Goal: Task Accomplishment & Management: Manage account settings

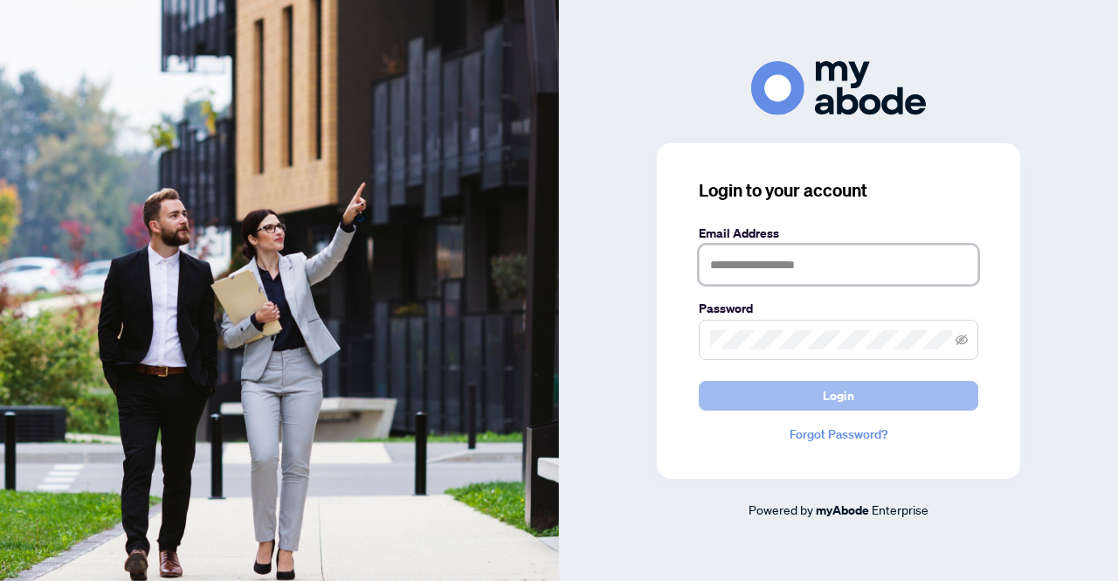
type input "**********"
click at [832, 389] on span "Login" at bounding box center [838, 396] width 31 height 28
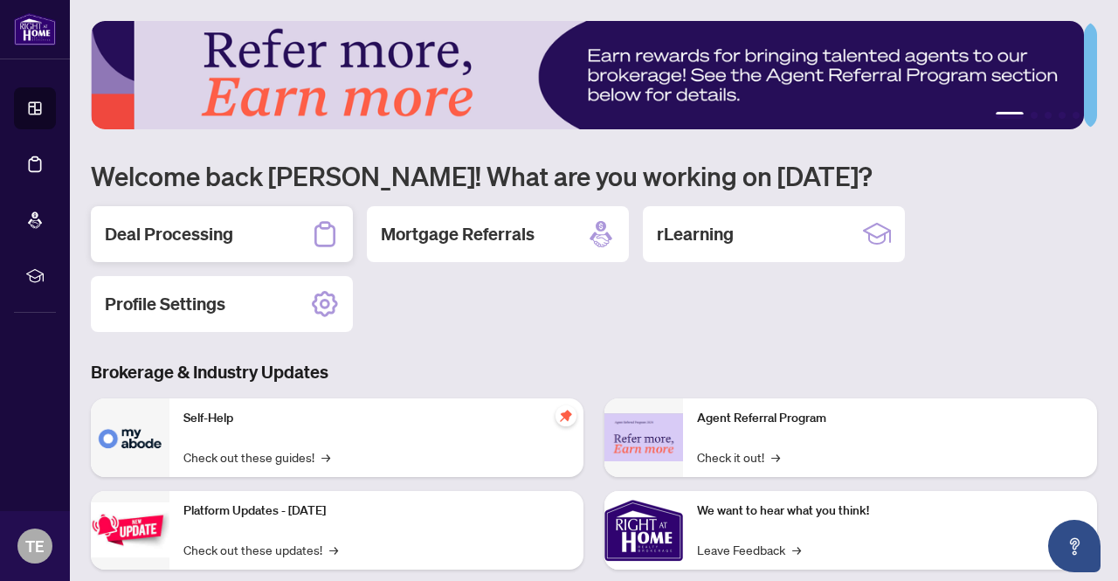
click at [219, 241] on h2 "Deal Processing" at bounding box center [169, 234] width 128 height 24
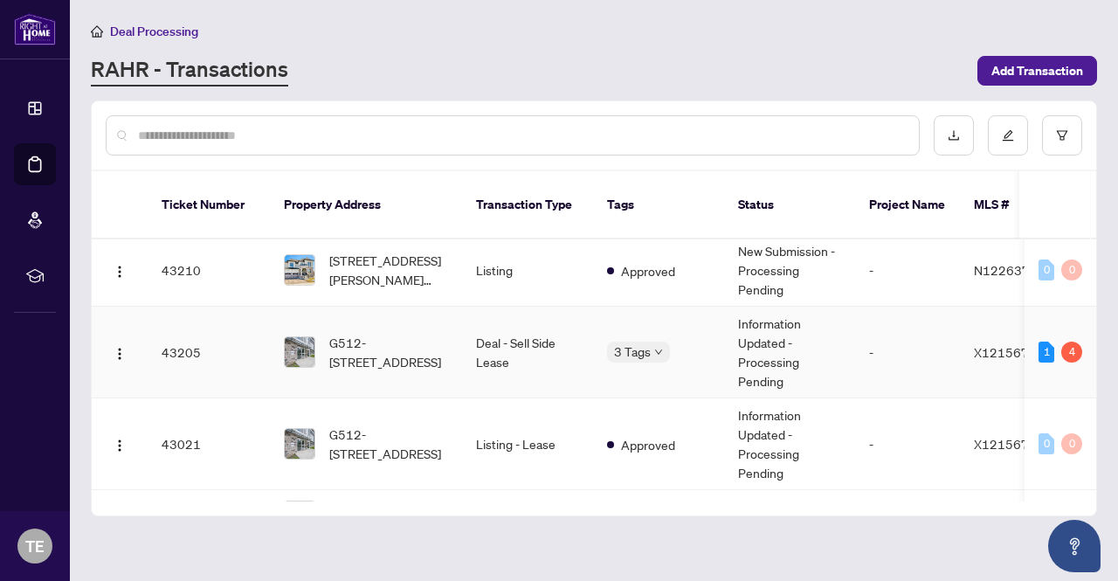
scroll to position [611, 0]
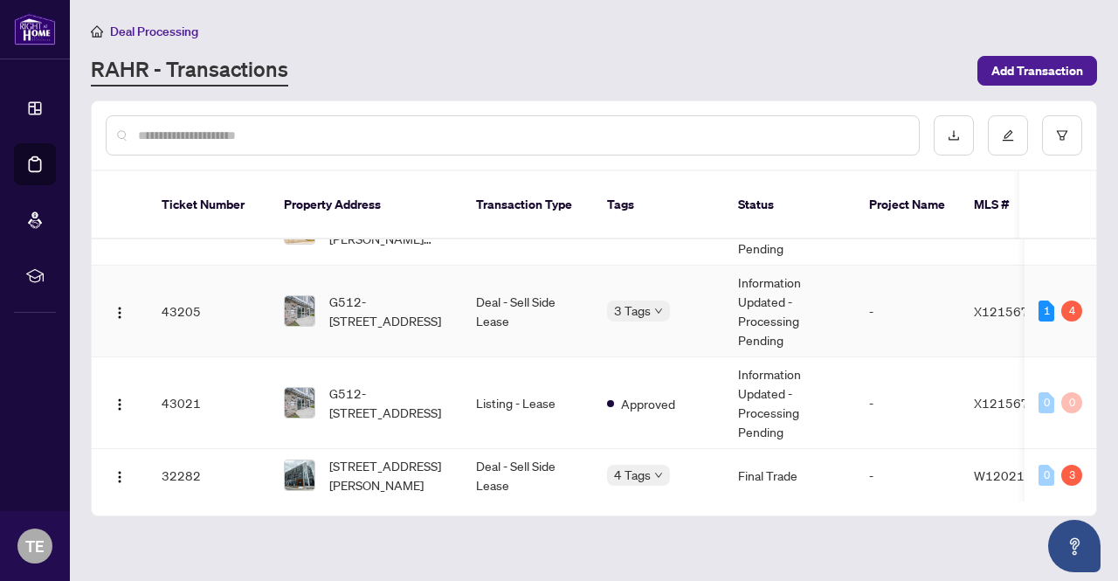
click at [519, 282] on td "Deal - Sell Side Lease" at bounding box center [527, 311] width 131 height 92
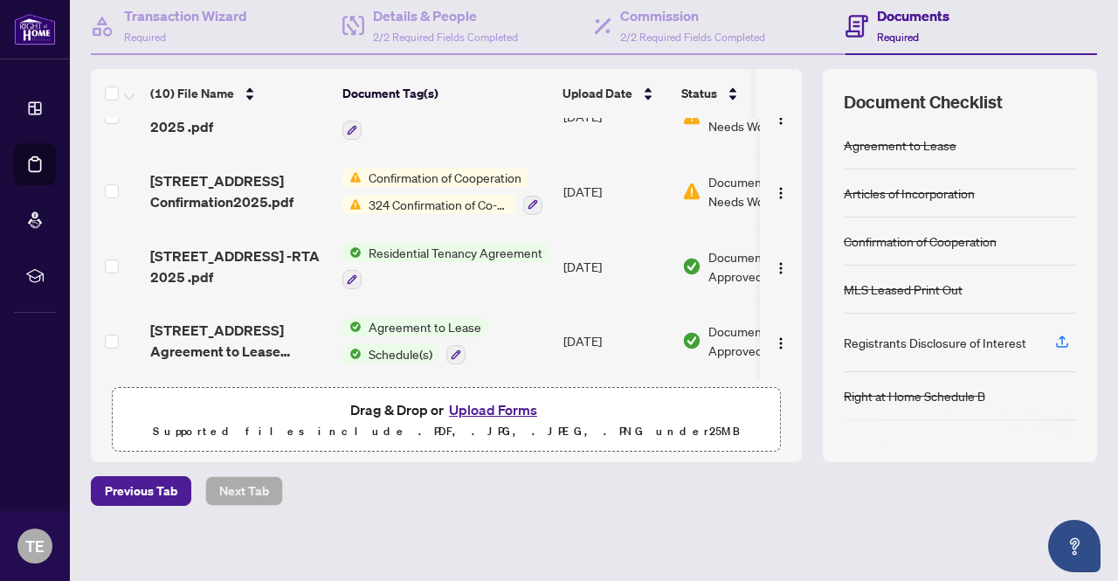
scroll to position [175, 0]
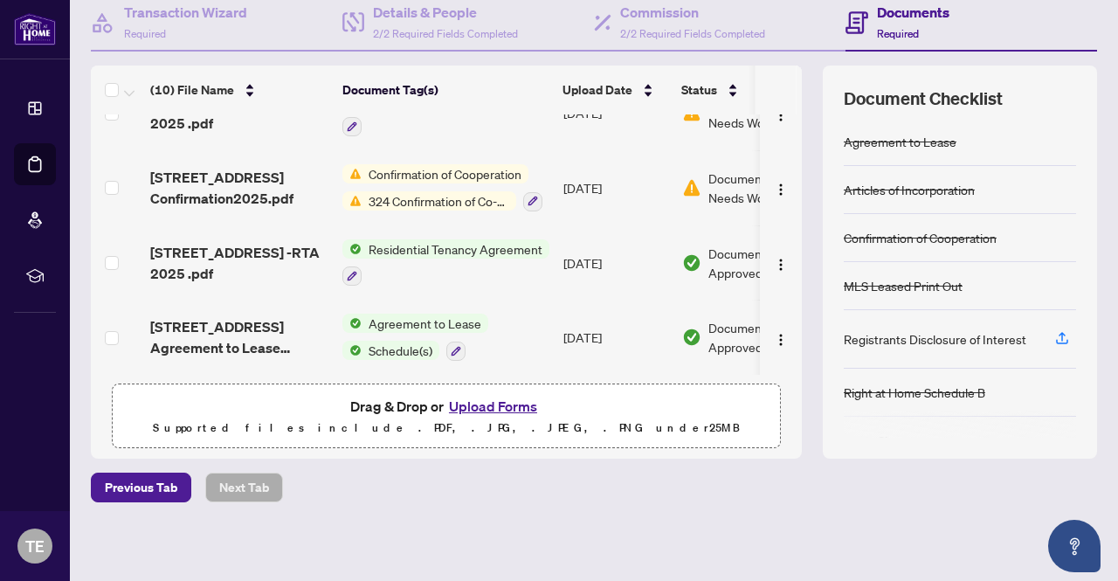
click at [461, 404] on button "Upload Forms" at bounding box center [493, 406] width 99 height 23
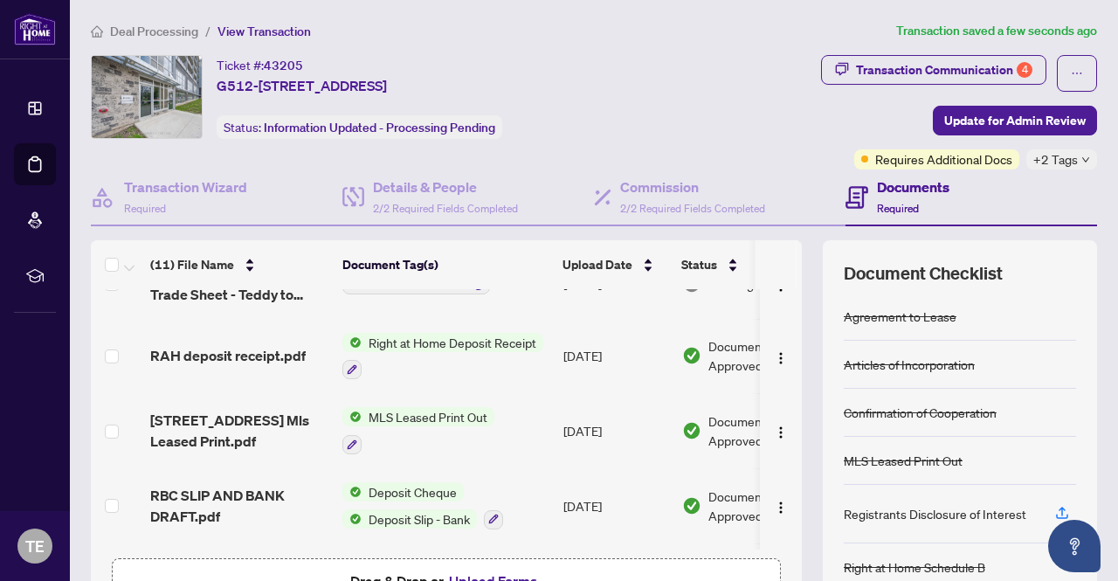
scroll to position [262, 0]
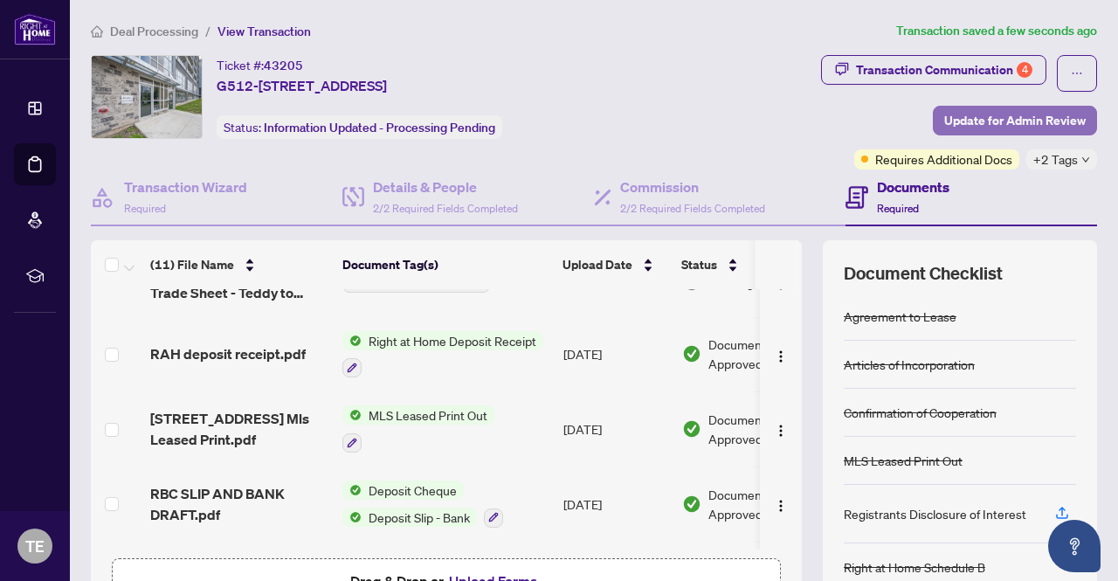
click at [999, 123] on span "Update for Admin Review" at bounding box center [1014, 121] width 141 height 28
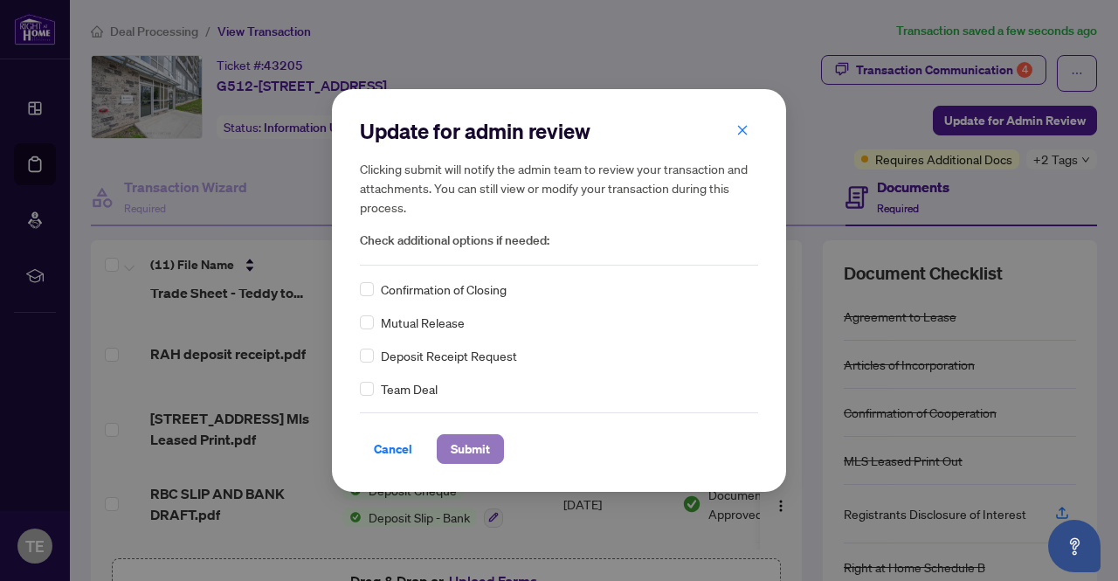
click at [462, 447] on span "Submit" at bounding box center [470, 449] width 39 height 28
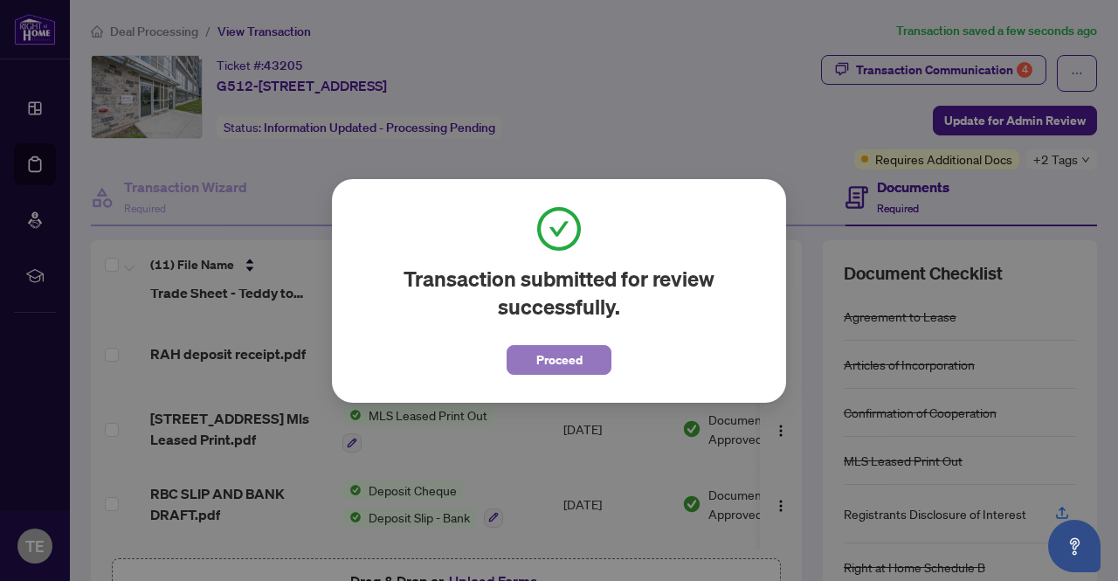
click at [566, 368] on span "Proceed" at bounding box center [559, 360] width 46 height 28
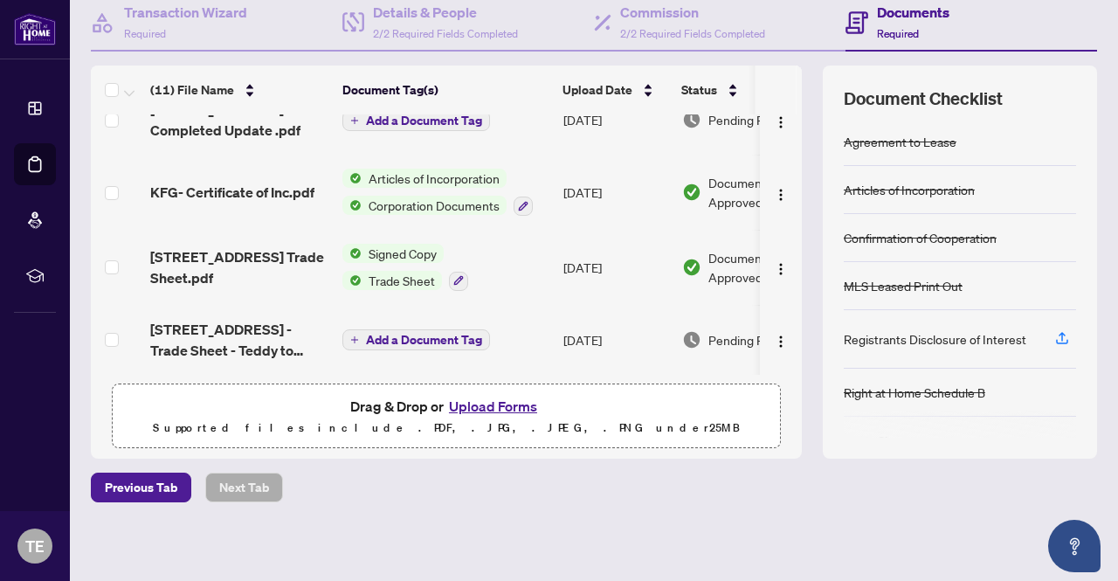
scroll to position [30, 0]
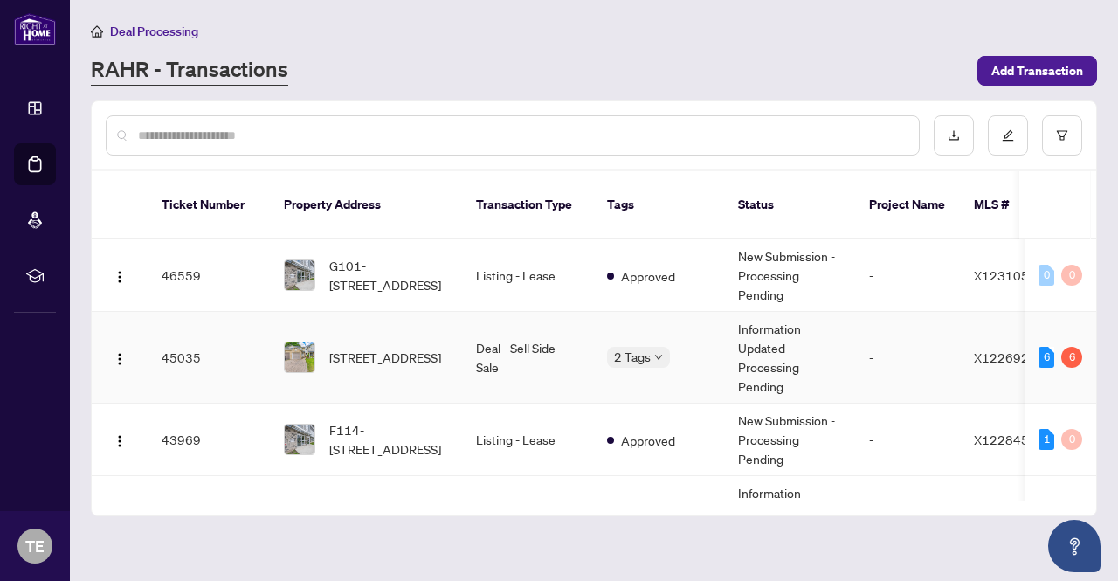
click at [501, 336] on td "Deal - Sell Side Sale" at bounding box center [527, 358] width 131 height 92
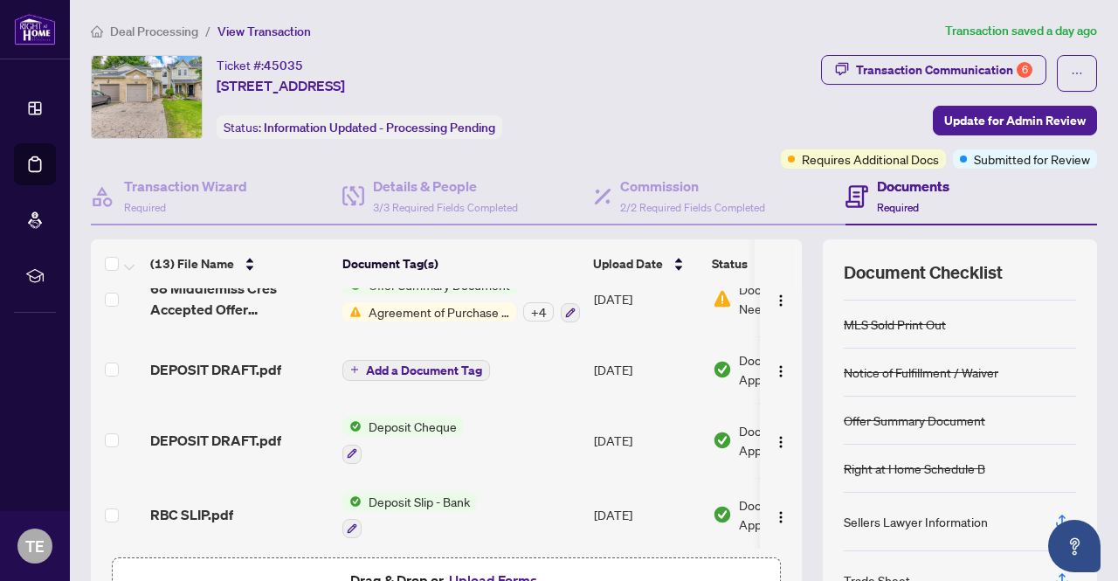
scroll to position [676, 0]
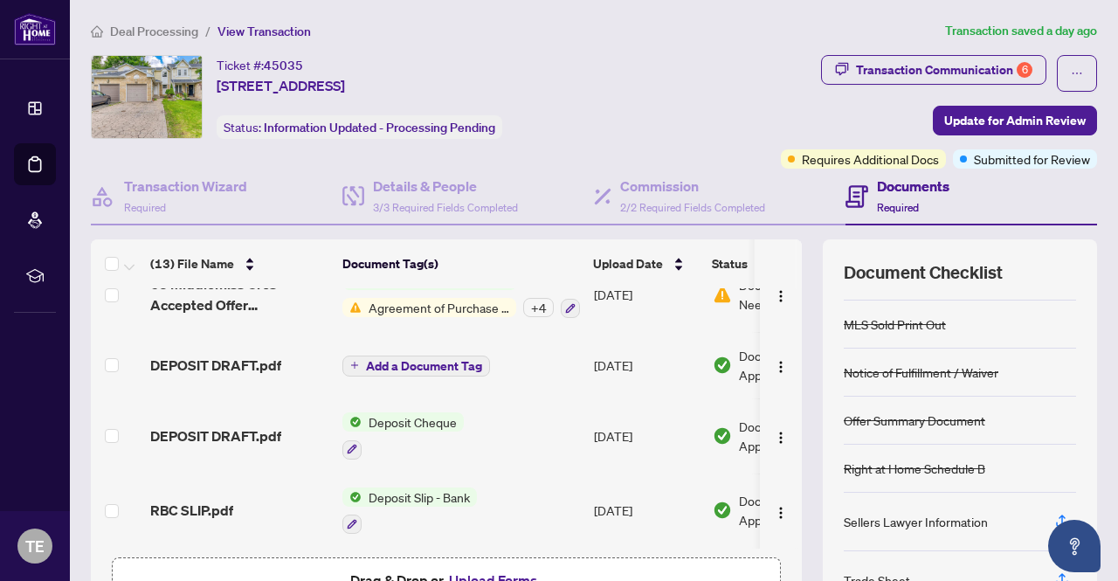
click at [480, 307] on span "Agreement of Purchase and Sale" at bounding box center [439, 307] width 155 height 19
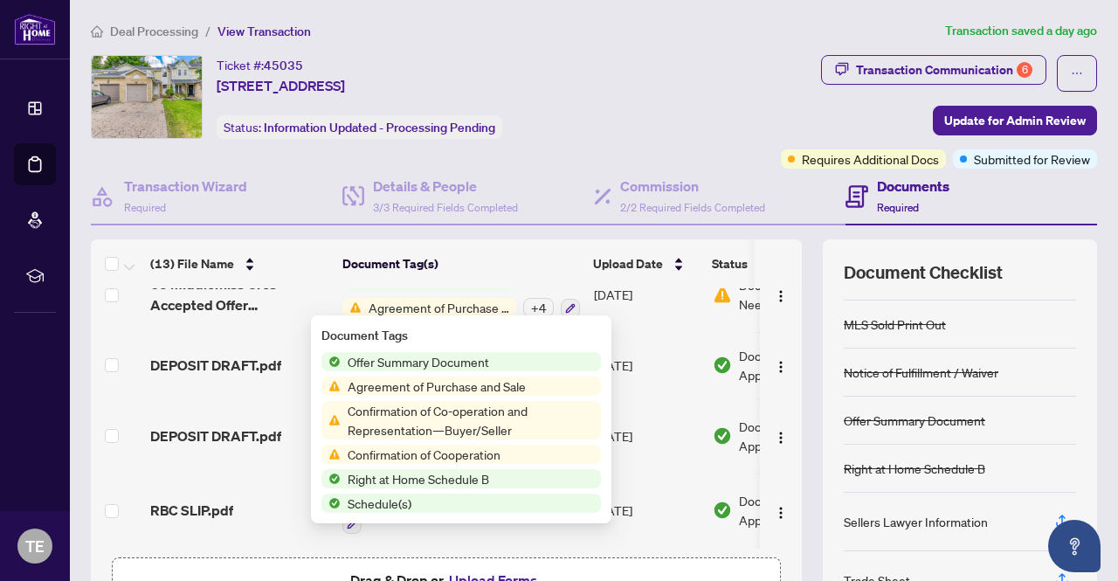
click at [416, 385] on span "Agreement of Purchase and Sale" at bounding box center [437, 385] width 192 height 19
